Goal: Information Seeking & Learning: Learn about a topic

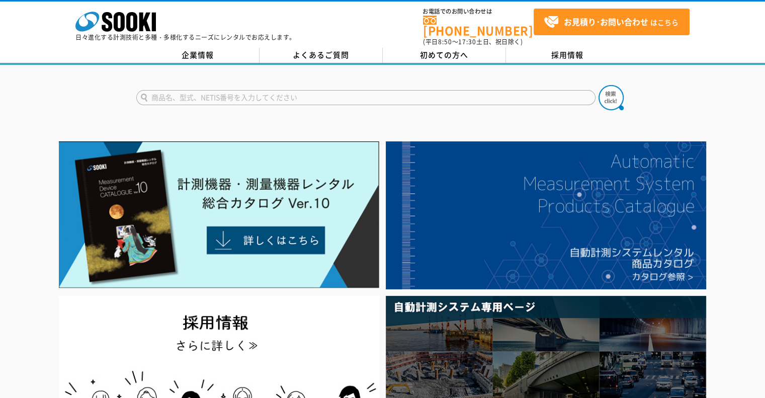
click at [239, 90] on input "text" at bounding box center [365, 97] width 459 height 15
type input "スコープ"
click at [599, 85] on button at bounding box center [611, 97] width 25 height 25
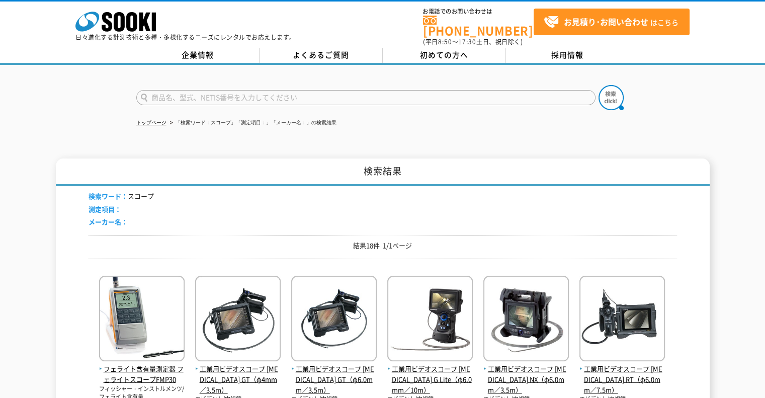
click at [244, 94] on input "text" at bounding box center [365, 97] width 459 height 15
type input "TA417XG"
click at [614, 91] on img at bounding box center [611, 97] width 25 height 25
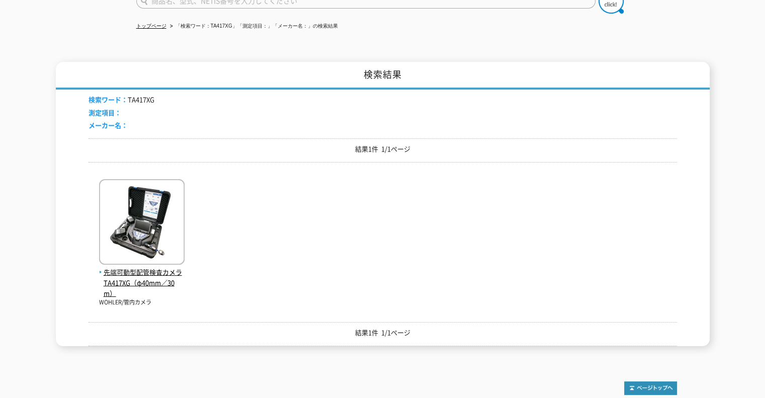
scroll to position [101, 0]
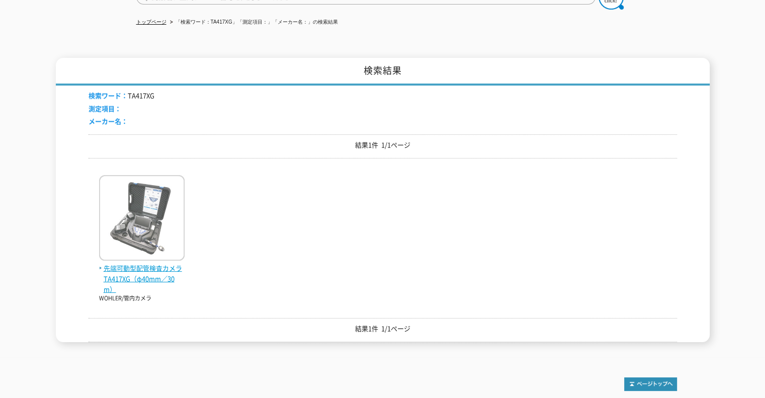
click at [134, 231] on img at bounding box center [142, 219] width 86 height 88
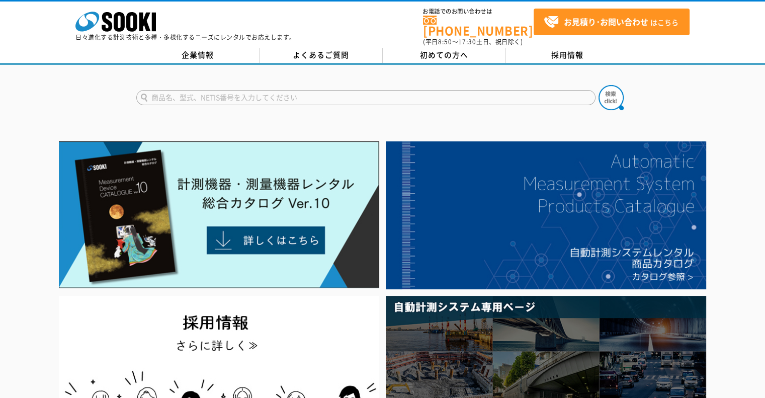
click at [304, 90] on input "text" at bounding box center [365, 97] width 459 height 15
click at [599, 85] on button at bounding box center [611, 97] width 25 height 25
drag, startPoint x: 192, startPoint y: 92, endPoint x: 95, endPoint y: 95, distance: 97.2
click at [93, 94] on div "圧着機" at bounding box center [382, 89] width 765 height 48
type input "内視鏡"
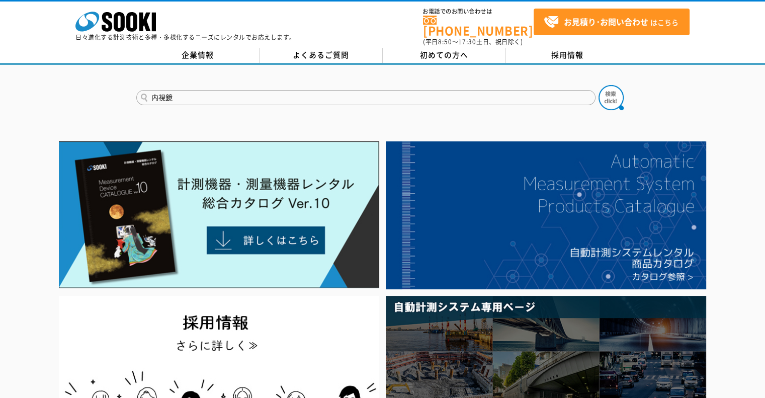
click at [599, 85] on button at bounding box center [611, 97] width 25 height 25
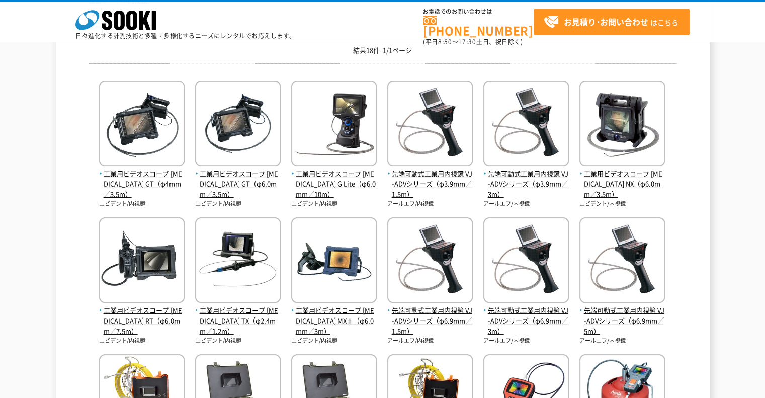
scroll to position [151, 0]
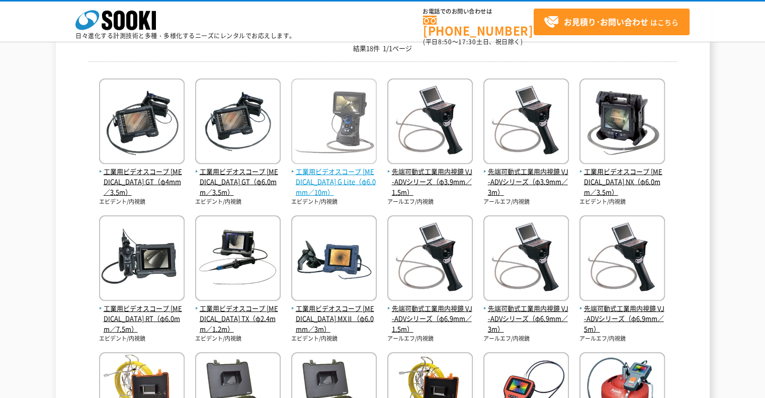
click at [330, 172] on span "工業用ビデオスコープ [MEDICAL_DATA] G Lite（φ6.0mm／10m）" at bounding box center [334, 182] width 86 height 31
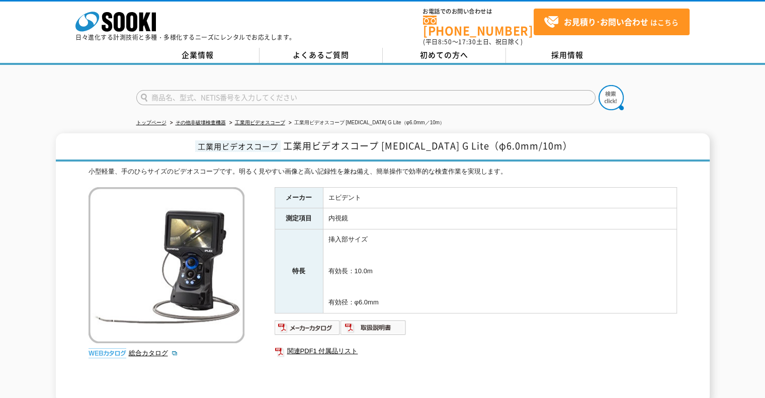
scroll to position [101, 0]
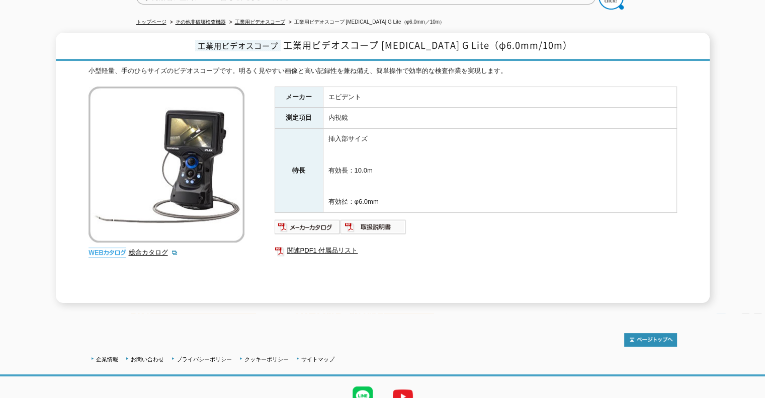
click at [185, 163] on img at bounding box center [167, 165] width 156 height 156
click at [315, 219] on img at bounding box center [308, 227] width 66 height 16
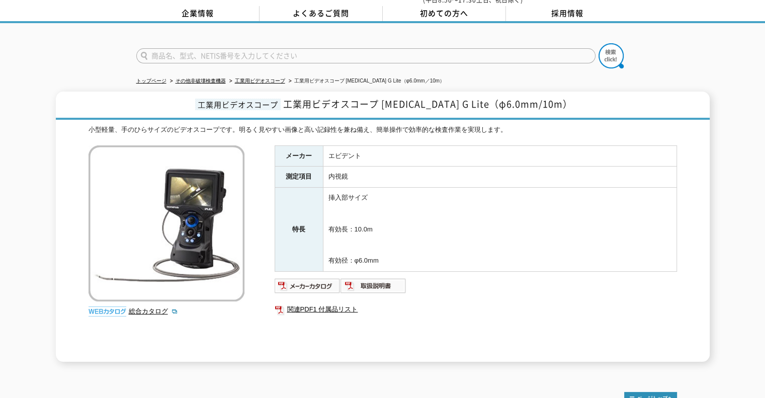
scroll to position [0, 0]
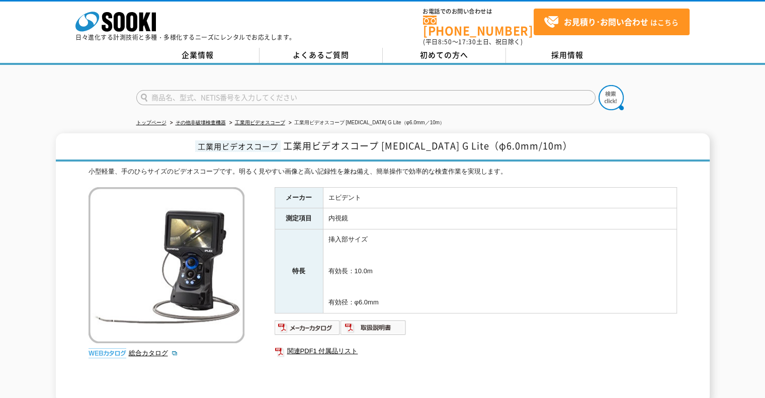
click at [196, 284] on img at bounding box center [167, 265] width 156 height 156
click at [306, 321] on img at bounding box center [308, 328] width 66 height 16
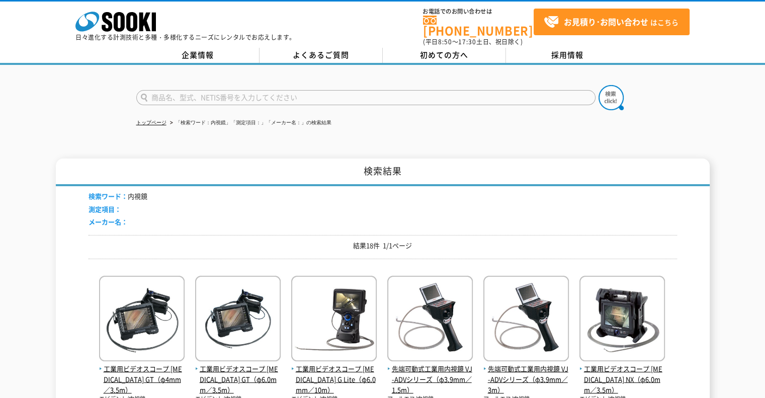
click at [298, 91] on input "text" at bounding box center [365, 97] width 459 height 15
type input "TA417XG"
click at [611, 90] on img at bounding box center [611, 97] width 25 height 25
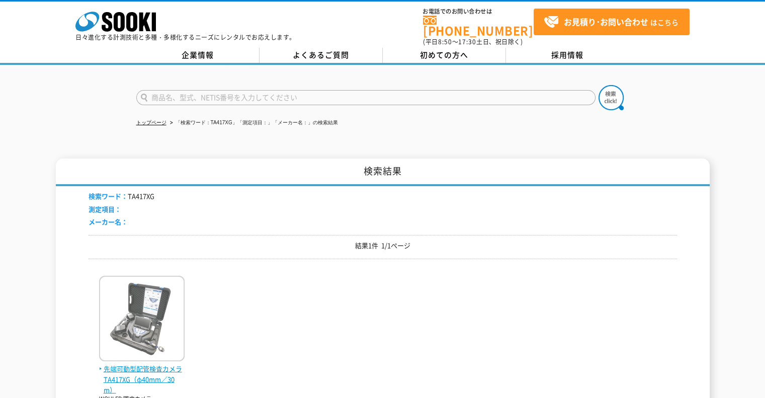
click at [127, 309] on img at bounding box center [142, 320] width 86 height 88
